Goal: Transaction & Acquisition: Purchase product/service

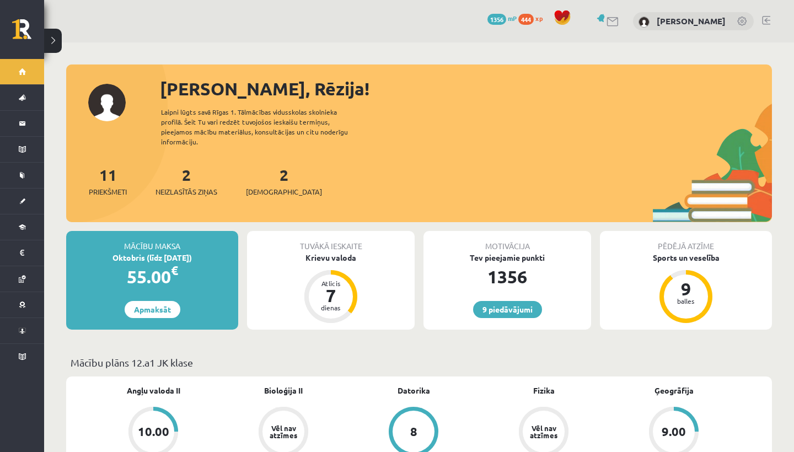
click at [179, 252] on div "Oktobris (līdz 15.10.25)" at bounding box center [152, 258] width 172 height 12
click at [153, 252] on div "Oktobris (līdz 15.10.25)" at bounding box center [152, 258] width 172 height 12
click at [208, 292] on div "Mācību maksa Oktobris (līdz 15.10.25) 55.00 € Apmaksāt" at bounding box center [152, 280] width 172 height 99
click at [151, 301] on link "Apmaksāt" at bounding box center [153, 309] width 56 height 17
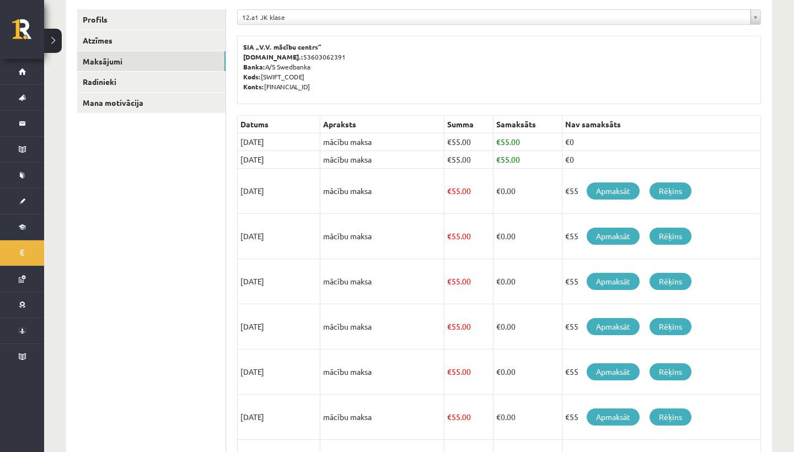
scroll to position [147, 0]
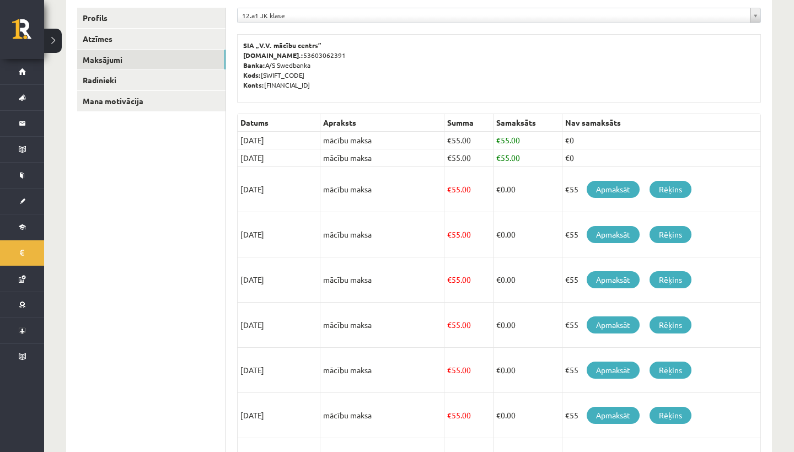
drag, startPoint x: 617, startPoint y: 2, endPoint x: 163, endPoint y: 335, distance: 563.1
click at [163, 335] on ul "Profils Atzīmes Maksājumi Radinieki Mana motivācija" at bounding box center [151, 291] width 149 height 566
click at [607, 193] on link "Apmaksāt" at bounding box center [613, 189] width 53 height 17
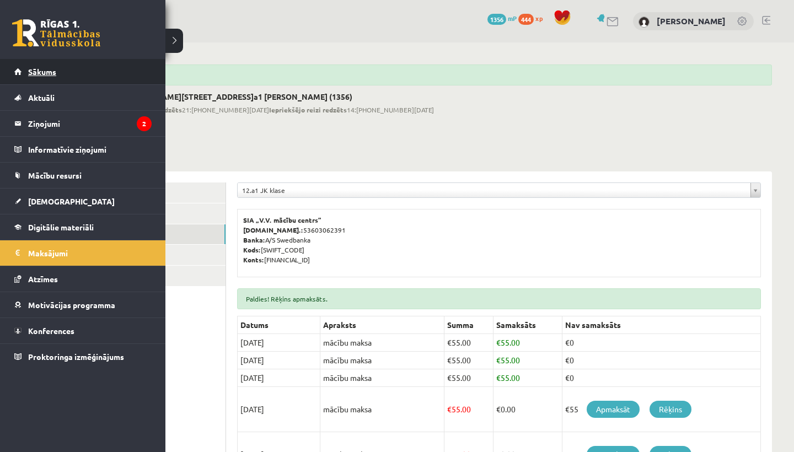
click at [58, 66] on link "Sākums" at bounding box center [82, 71] width 137 height 25
